Goal: Entertainment & Leisure: Consume media (video, audio)

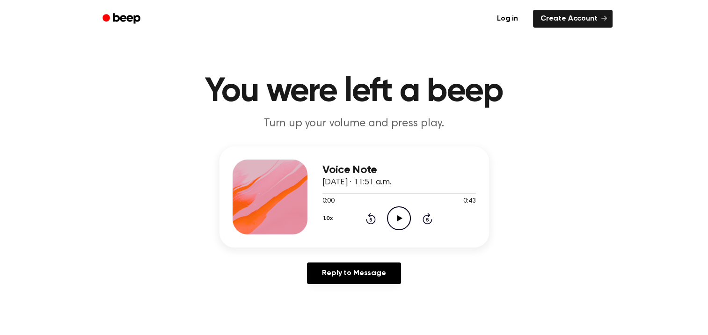
click at [400, 219] on icon "Play Audio" at bounding box center [399, 218] width 24 height 24
click at [404, 221] on icon "Play Audio" at bounding box center [399, 218] width 24 height 24
click at [392, 218] on icon "Play Audio" at bounding box center [399, 218] width 24 height 24
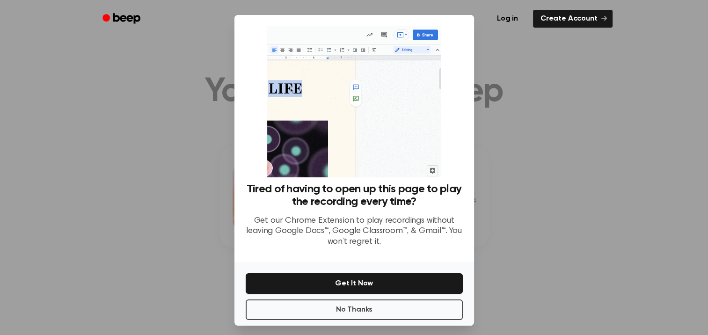
click at [522, 67] on div at bounding box center [354, 167] width 708 height 335
click at [349, 305] on button "No Thanks" at bounding box center [354, 309] width 217 height 21
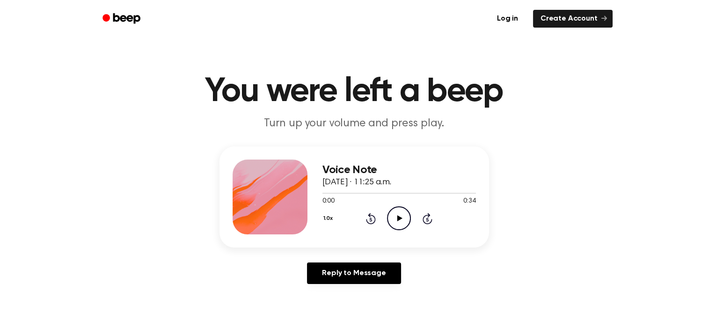
click at [393, 220] on icon "Play Audio" at bounding box center [399, 218] width 24 height 24
click at [401, 219] on icon "Play Audio" at bounding box center [399, 218] width 24 height 24
